Goal: Task Accomplishment & Management: Manage account settings

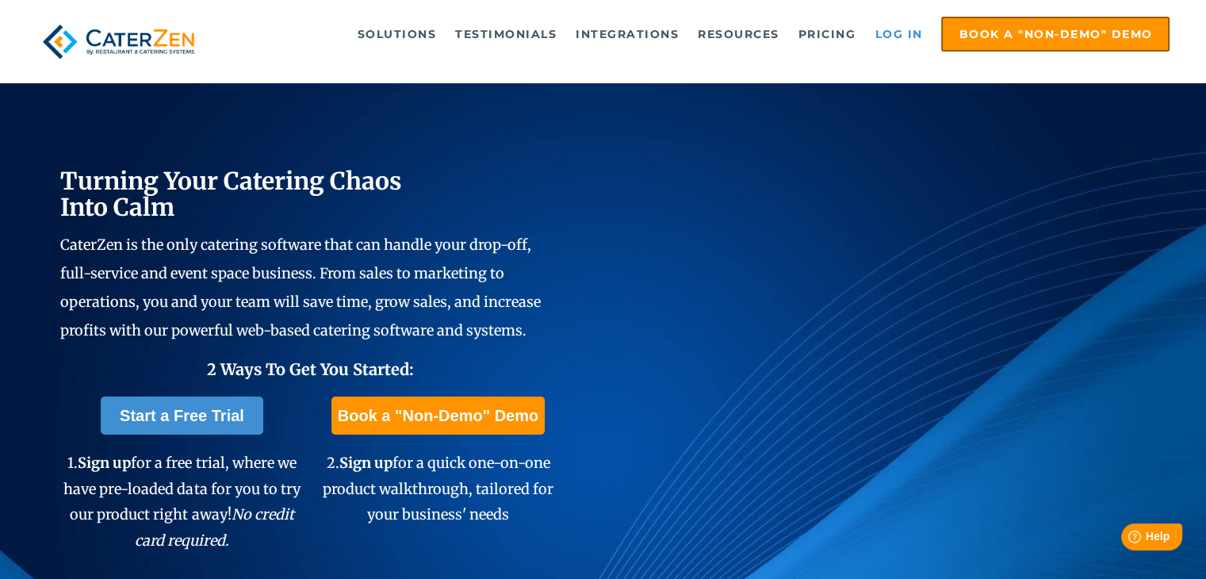
click at [883, 26] on link "Log in" at bounding box center [898, 34] width 63 height 32
click at [899, 26] on link "Log in" at bounding box center [898, 34] width 63 height 32
click at [909, 30] on link "Log in" at bounding box center [898, 34] width 63 height 32
